Goal: Task Accomplishment & Management: Use online tool/utility

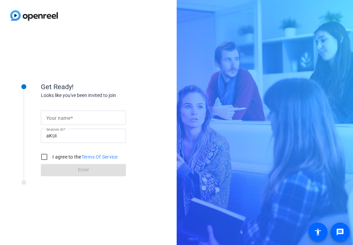
click at [67, 117] on mat-label "Your name" at bounding box center [58, 118] width 24 height 5
click at [67, 117] on input "Your name" at bounding box center [83, 118] width 74 height 8
type input "[PERSON_NAME]"
drag, startPoint x: 45, startPoint y: 159, endPoint x: 47, endPoint y: 165, distance: 5.6
click at [45, 159] on input "I agree to the Terms Of Service" at bounding box center [44, 157] width 14 height 14
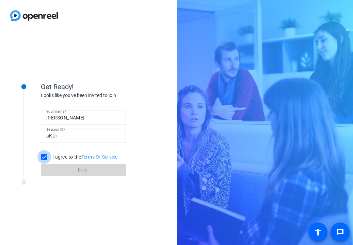
checkbox input "true"
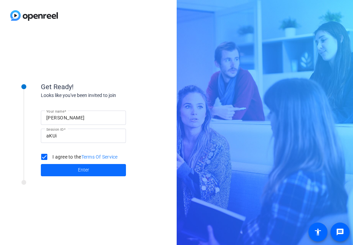
click at [83, 171] on span "Enter" at bounding box center [83, 170] width 11 height 7
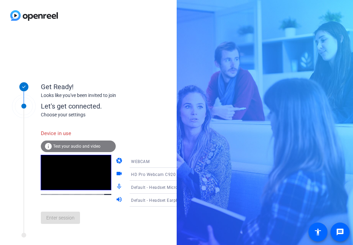
click at [182, 200] on icon at bounding box center [183, 201] width 3 height 2
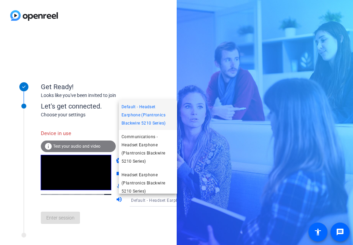
click at [170, 200] on div at bounding box center [176, 122] width 353 height 245
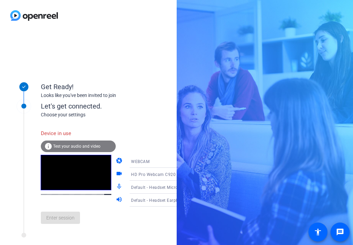
click at [143, 198] on span "Default - Headset Earphone (Plantronics Blackwire 5210 Series)" at bounding box center [194, 200] width 127 height 5
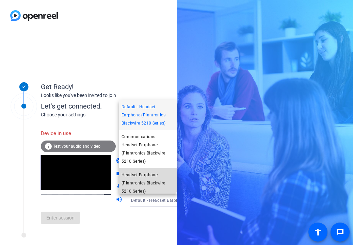
click at [140, 179] on span "Headset Earphone (Plantronics Blackwire 5210 Series)" at bounding box center [148, 183] width 53 height 25
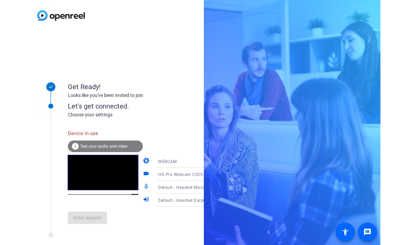
scroll to position [4, 0]
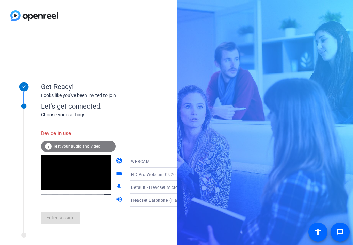
click at [182, 161] on icon at bounding box center [183, 162] width 3 height 2
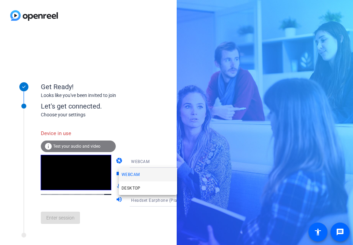
click at [171, 161] on div at bounding box center [176, 122] width 353 height 245
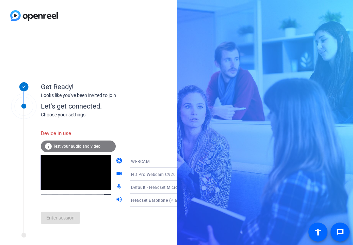
click at [180, 175] on icon at bounding box center [184, 174] width 8 height 8
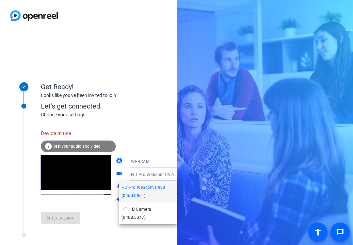
click at [155, 190] on span "HD Pro Webcam C920 (046d:08e5)" at bounding box center [148, 192] width 53 height 16
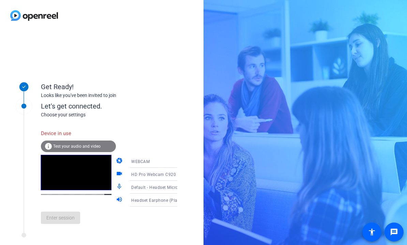
drag, startPoint x: 172, startPoint y: 160, endPoint x: 171, endPoint y: 163, distance: 3.4
click at [180, 163] on icon at bounding box center [184, 161] width 8 height 8
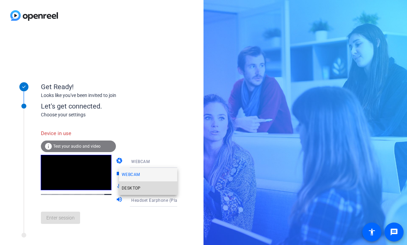
click at [129, 188] on span "DESKTOP" at bounding box center [131, 188] width 19 height 8
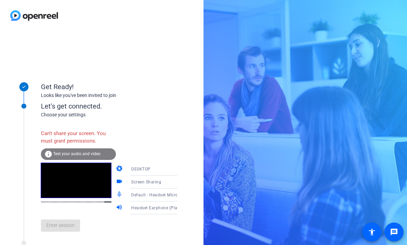
click at [182, 182] on icon at bounding box center [183, 183] width 3 height 2
click at [171, 182] on div at bounding box center [203, 122] width 407 height 245
click at [182, 170] on icon at bounding box center [183, 170] width 3 height 2
click at [145, 182] on mat-option "WEBCAM" at bounding box center [148, 183] width 58 height 14
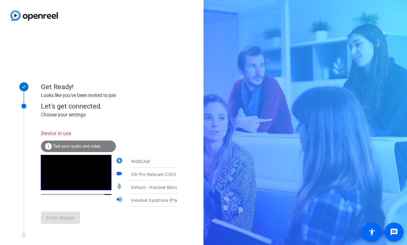
click at [180, 175] on icon at bounding box center [184, 174] width 8 height 8
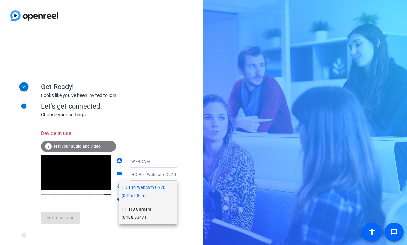
click at [156, 212] on span "HP HD Camera (0408:5347)" at bounding box center [148, 213] width 53 height 16
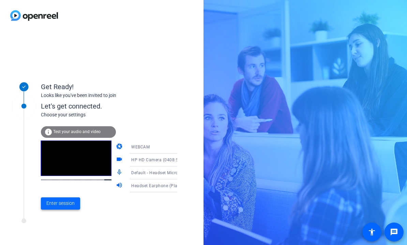
click at [58, 204] on span "Enter session" at bounding box center [60, 203] width 28 height 7
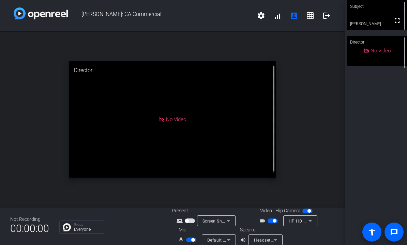
click at [200, 9] on span "Tanya: CA Commercial" at bounding box center [160, 15] width 185 height 16
